Goal: Task Accomplishment & Management: Manage account settings

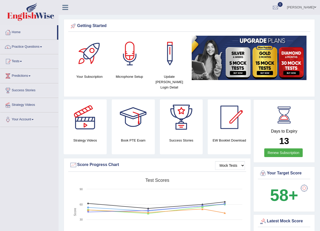
click at [307, 10] on link "Lex Cajayon" at bounding box center [301, 6] width 37 height 13
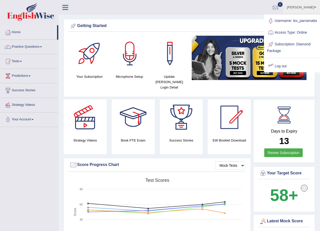
click at [283, 68] on link "Log out" at bounding box center [292, 66] width 55 height 12
